Goal: Complete application form

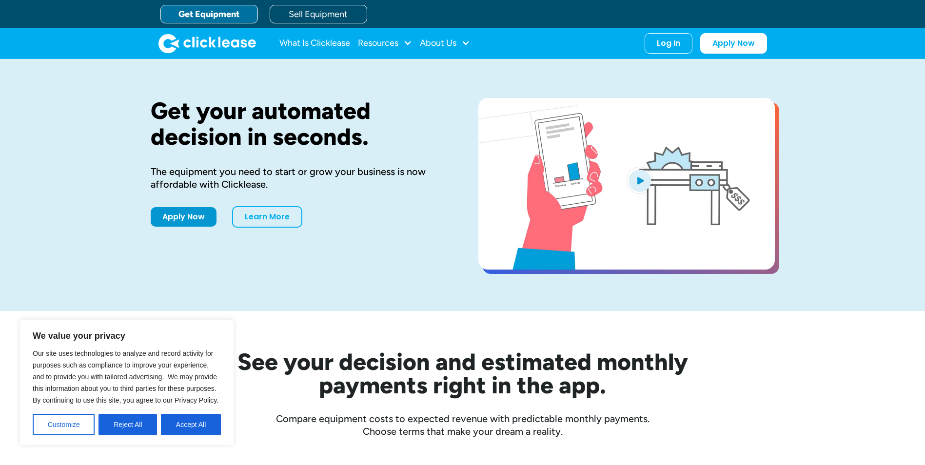
click at [206, 428] on button "Accept All" at bounding box center [191, 424] width 60 height 21
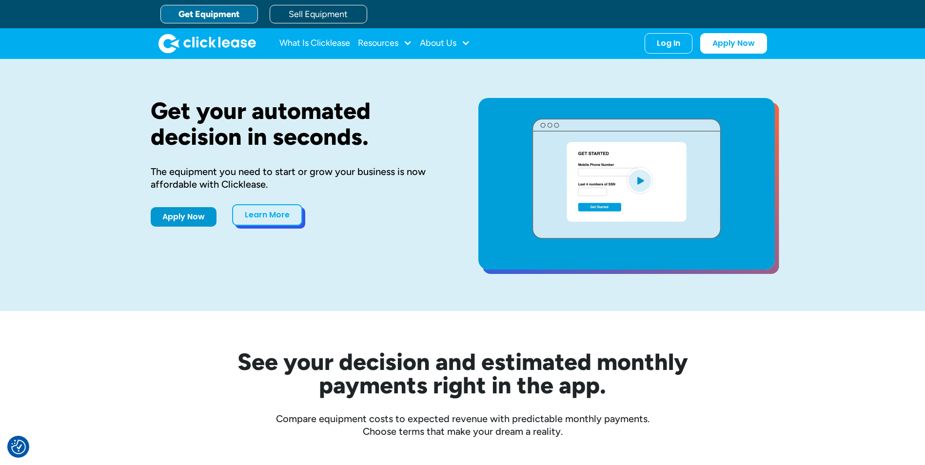
click at [253, 218] on link "Learn More" at bounding box center [267, 214] width 70 height 21
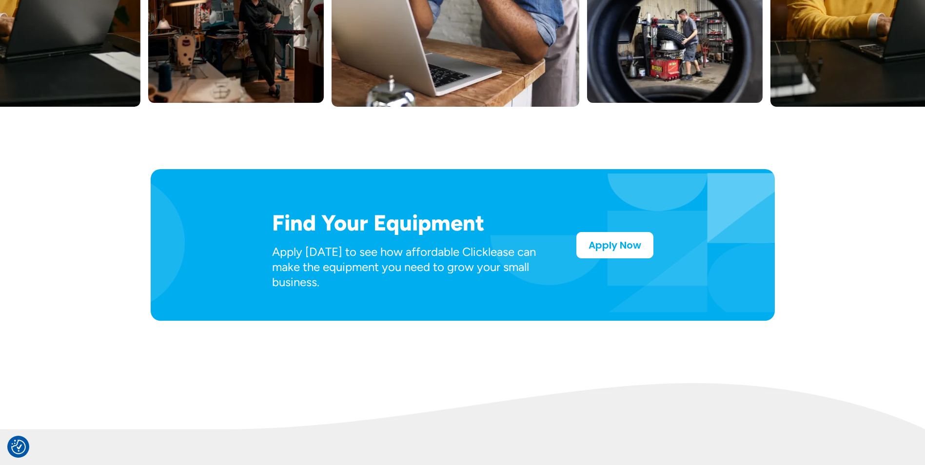
scroll to position [390, 0]
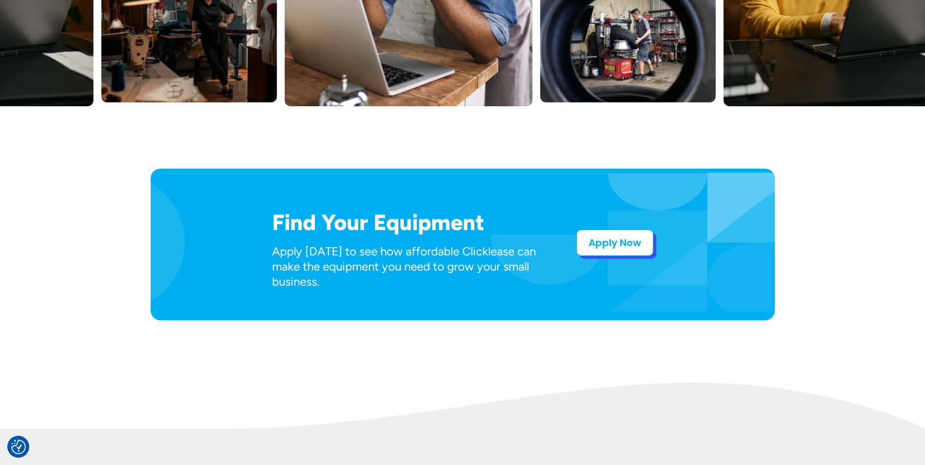
click at [615, 247] on link "Apply Now" at bounding box center [615, 243] width 77 height 26
